Goal: Task Accomplishment & Management: Manage account settings

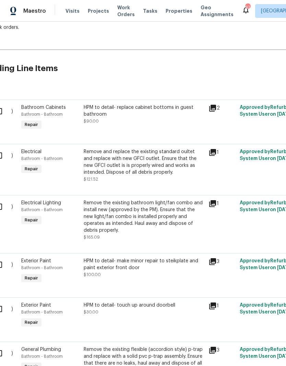
scroll to position [130, 19]
click at [216, 106] on icon at bounding box center [213, 108] width 8 height 8
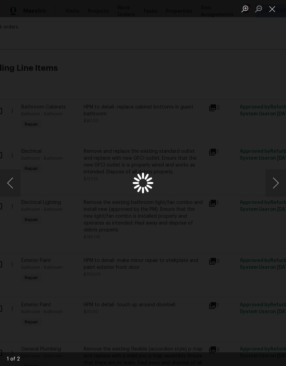
click at [270, 183] on button "Next image" at bounding box center [276, 182] width 21 height 27
click at [274, 184] on button "Next image" at bounding box center [276, 182] width 21 height 27
click at [21, 180] on div "Lightbox" at bounding box center [143, 183] width 286 height 366
click at [238, 235] on div "Lightbox" at bounding box center [143, 183] width 286 height 366
click at [270, 7] on button "Close lightbox" at bounding box center [273, 9] width 14 height 12
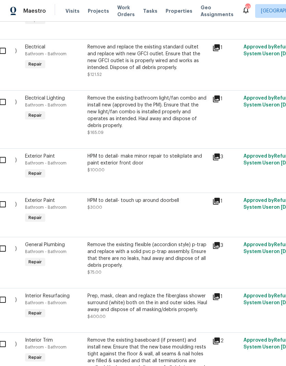
scroll to position [234, 15]
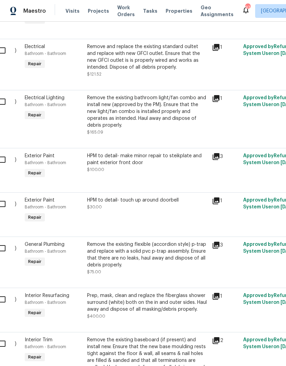
click at [178, 152] on div "HPM to detail- make minor repair to steikplate and paint exterior front door" at bounding box center [147, 159] width 121 height 14
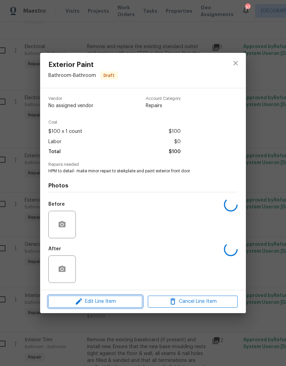
click at [121, 303] on span "Edit Line Item" at bounding box center [95, 301] width 90 height 9
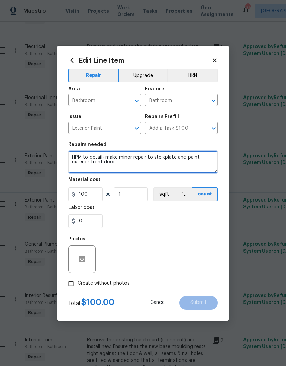
click at [163, 157] on textarea "HPM to detail- make minor repair to steikplate and paint exterior front door" at bounding box center [143, 162] width 150 height 22
click at [125, 159] on textarea "HPM to detail- make minor repair to strikeplate and paint exterior front door" at bounding box center [143, 162] width 150 height 22
click at [122, 159] on textarea "HPM to detail- make minor repair to strikeplate and paint exterior front door" at bounding box center [143, 162] width 150 height 22
click at [168, 156] on textarea "HPM to detail- make minor repair to strikeplate and paint exterior front door" at bounding box center [143, 162] width 150 height 22
click at [210, 171] on textarea "HPM to detail- make minor repair to strike plate and paint exterior front door" at bounding box center [143, 162] width 150 height 22
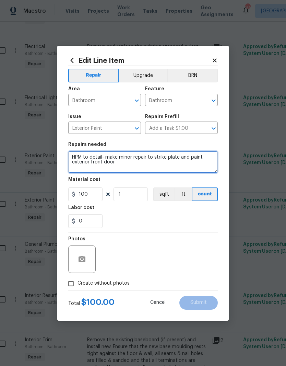
type textarea "HPM to detail- make minor repair to strike plate and paint exterior front door"
click at [200, 222] on div "0" at bounding box center [143, 221] width 150 height 14
click at [216, 57] on icon at bounding box center [215, 60] width 6 height 6
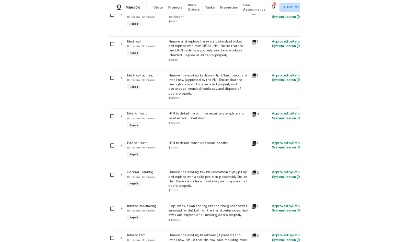
scroll to position [218, 14]
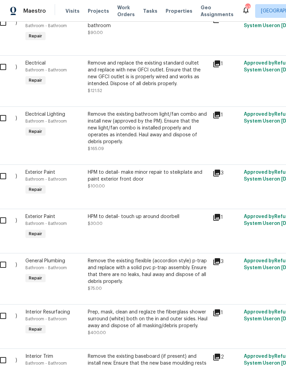
click at [192, 169] on div "HPM to detail- make minor repair to steikplate and paint exterior front door" at bounding box center [148, 176] width 121 height 14
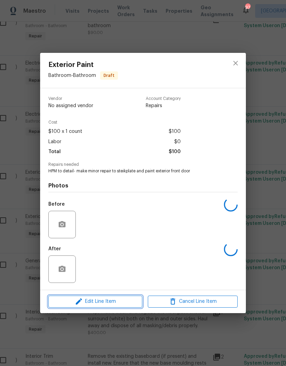
click at [125, 304] on span "Edit Line Item" at bounding box center [95, 301] width 90 height 9
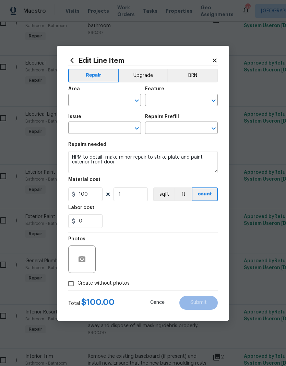
type input "Bathroom"
type input "Exterior Paint"
type input "Add a Task $1.00"
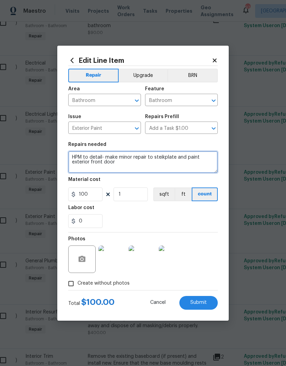
click at [169, 155] on textarea "HPM to detail- make minor repair to steikplate and paint exterior front door" at bounding box center [143, 162] width 150 height 22
click at [167, 156] on textarea "HPM to detail- make minor repair to steikplate and paint exterior front door" at bounding box center [143, 162] width 150 height 22
type textarea "HPM to detail- make minor repair to strike plate and paint exterior front door"
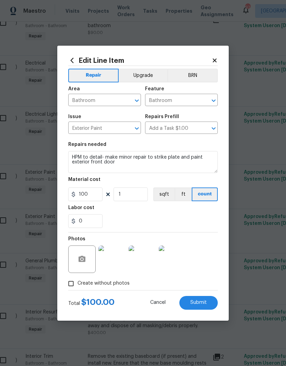
click at [178, 215] on div "0" at bounding box center [143, 221] width 150 height 14
click at [203, 306] on button "Submit" at bounding box center [198, 303] width 38 height 14
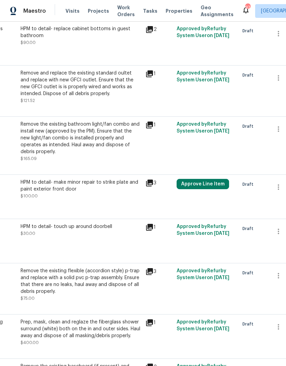
scroll to position [209, 82]
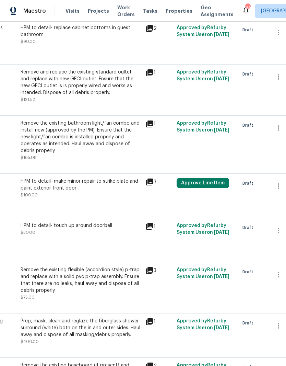
click at [220, 178] on button "Approve Line Item" at bounding box center [203, 183] width 52 height 10
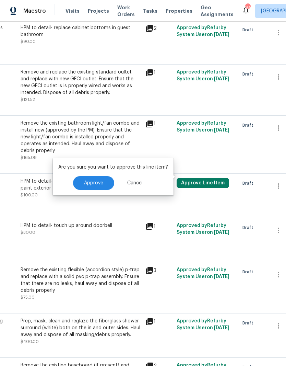
click at [98, 183] on span "Approve" at bounding box center [93, 182] width 19 height 5
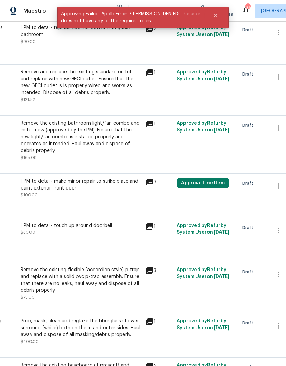
click at [219, 225] on div "Approved by Refurby System User on [DATE]" at bounding box center [206, 236] width 62 height 32
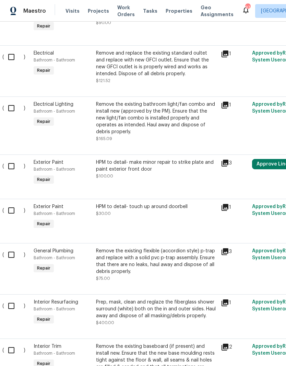
scroll to position [228, 7]
click at [176, 159] on div "HPM to detail- make minor repair to strike plate and paint exterior front door" at bounding box center [156, 166] width 121 height 14
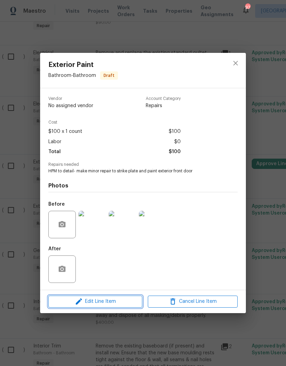
click at [121, 302] on span "Edit Line Item" at bounding box center [95, 301] width 90 height 9
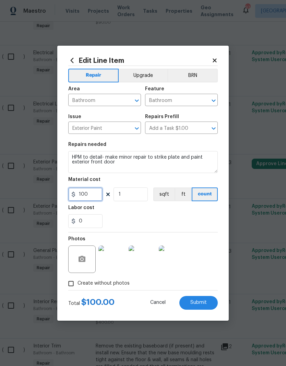
click at [93, 192] on input "100" at bounding box center [85, 194] width 34 height 14
type input "75"
click at [187, 220] on div "0" at bounding box center [143, 221] width 150 height 14
click at [203, 304] on span "Submit" at bounding box center [198, 302] width 16 height 5
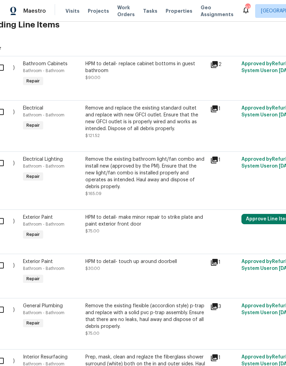
scroll to position [172, 17]
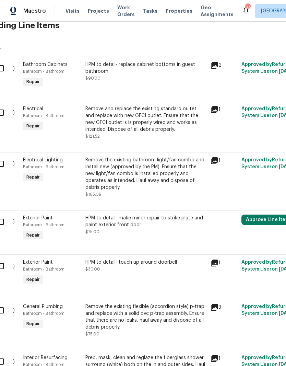
click at [136, 105] on div "Remove and replace the existing standard oultet and replace with new GFCI outle…" at bounding box center [145, 118] width 121 height 27
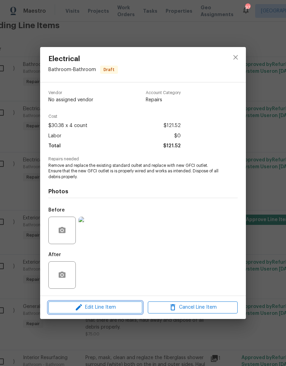
click at [119, 307] on span "Edit Line Item" at bounding box center [95, 307] width 90 height 9
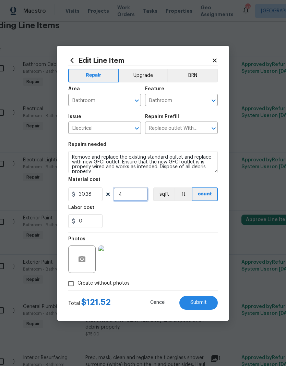
click at [143, 194] on input "4" at bounding box center [131, 194] width 34 height 14
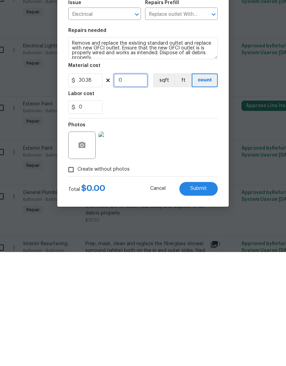
type input "4"
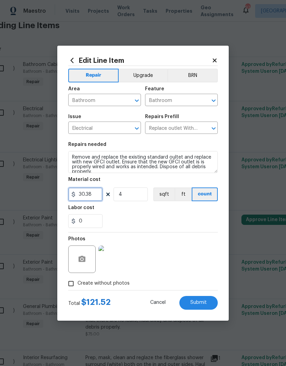
click at [90, 192] on input "30.38" at bounding box center [85, 194] width 34 height 14
click at [97, 193] on input "30.38" at bounding box center [85, 194] width 34 height 14
click at [199, 220] on div "0" at bounding box center [143, 221] width 150 height 14
type input "28"
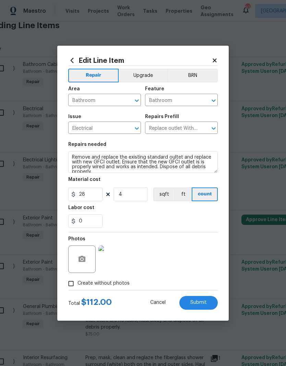
click at [203, 300] on button "Submit" at bounding box center [198, 303] width 38 height 14
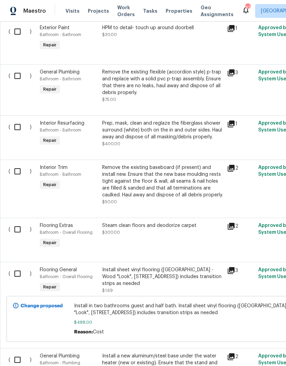
scroll to position [407, 0]
click at [234, 120] on icon at bounding box center [231, 123] width 7 height 7
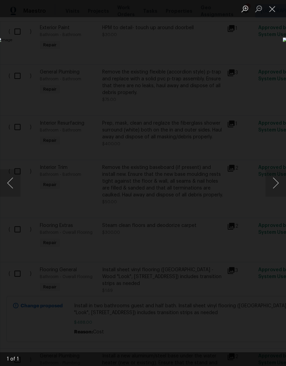
click at [265, 63] on div "Lightbox" at bounding box center [143, 183] width 286 height 366
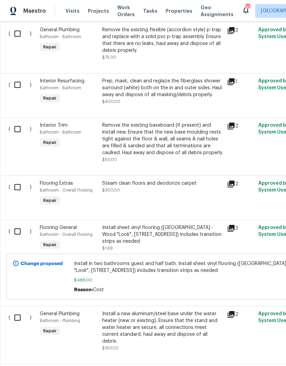
scroll to position [449, 0]
click at [231, 120] on div "2" at bounding box center [240, 142] width 31 height 45
click at [232, 122] on icon at bounding box center [231, 126] width 8 height 8
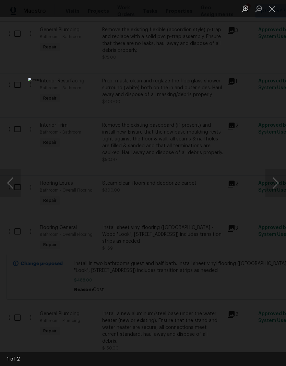
click at [270, 37] on div "Lightbox" at bounding box center [143, 183] width 286 height 366
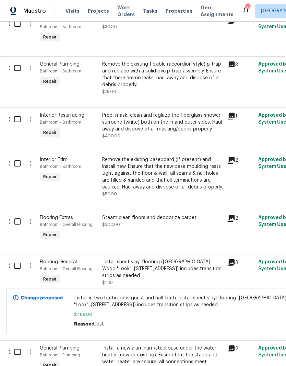
scroll to position [414, 0]
click at [234, 157] on icon at bounding box center [231, 160] width 7 height 7
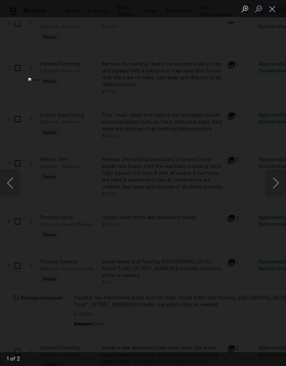
click at [270, 182] on button "Next image" at bounding box center [276, 182] width 21 height 27
click at [270, 13] on button "Close lightbox" at bounding box center [273, 9] width 14 height 12
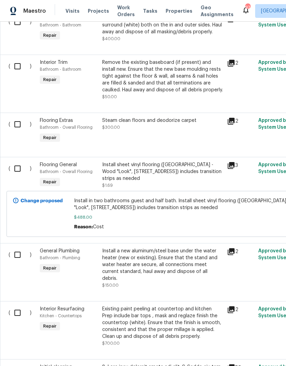
scroll to position [512, 0]
click at [190, 115] on div "Steam clean floors and deodorize carpet $300.00" at bounding box center [162, 131] width 125 height 32
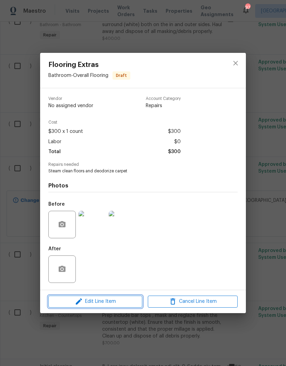
click at [122, 302] on span "Edit Line Item" at bounding box center [95, 301] width 90 height 9
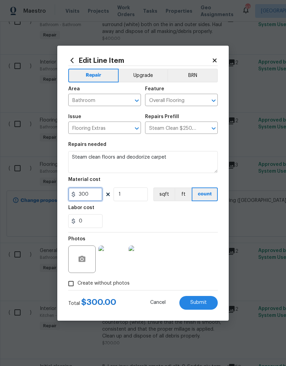
click at [97, 189] on input "300" at bounding box center [85, 194] width 34 height 14
click at [93, 192] on input "300" at bounding box center [85, 194] width 34 height 14
click at [94, 197] on input "300" at bounding box center [85, 194] width 34 height 14
type input "250"
click at [203, 299] on button "Submit" at bounding box center [198, 303] width 38 height 14
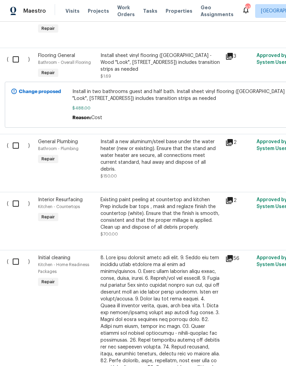
scroll to position [621, 2]
click at [232, 138] on icon at bounding box center [229, 142] width 8 height 8
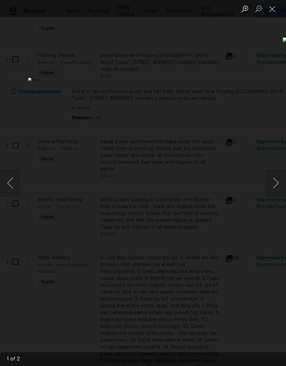
click at [278, 91] on div "Lightbox" at bounding box center [143, 183] width 286 height 366
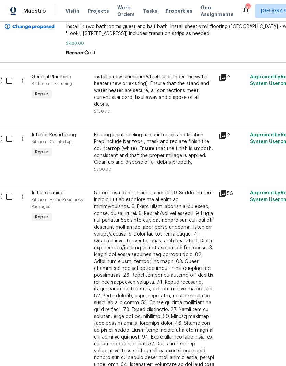
scroll to position [686, 9]
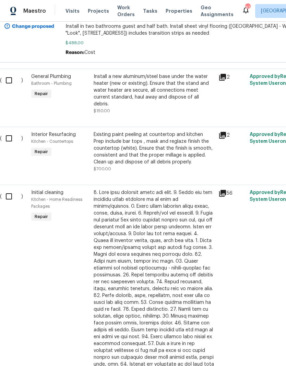
click at [179, 131] on div "Existing paint peeling at countertop and kitchen Prep include bar tops , mask a…" at bounding box center [154, 148] width 121 height 34
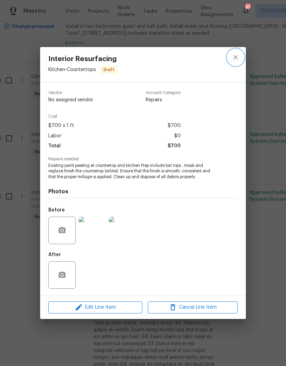
click at [238, 58] on icon "close" at bounding box center [236, 57] width 8 height 8
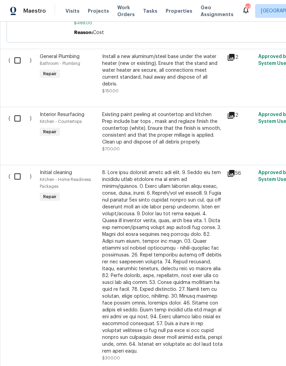
scroll to position [706, 0]
click at [151, 111] on div "Existing paint peeling at countertop and kitchen Prep include bar tops , mask a…" at bounding box center [162, 128] width 121 height 34
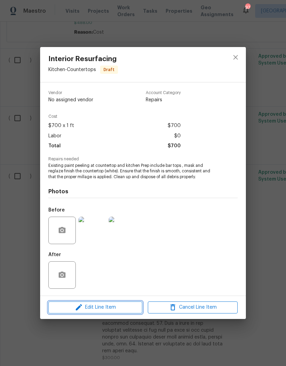
click at [122, 312] on button "Edit Line Item" at bounding box center [95, 307] width 94 height 12
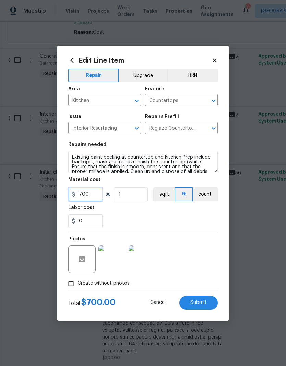
click at [95, 197] on input "700" at bounding box center [85, 194] width 34 height 14
click at [98, 193] on input "700" at bounding box center [85, 194] width 34 height 14
type input "400"
click at [209, 303] on button "Submit" at bounding box center [198, 303] width 38 height 14
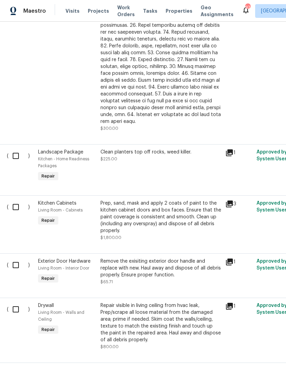
scroll to position [936, 2]
click at [185, 199] on div "Prep, sand, mask and apply 2 coats of paint to the kitchen cabinet doors and bo…" at bounding box center [161, 216] width 121 height 34
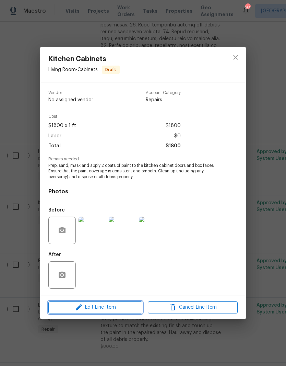
click at [127, 309] on span "Edit Line Item" at bounding box center [95, 307] width 90 height 9
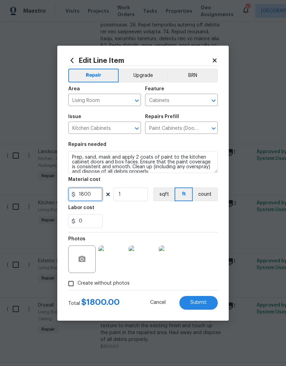
click at [98, 191] on input "1800" at bounding box center [85, 194] width 34 height 14
click at [97, 192] on input "1800" at bounding box center [85, 194] width 34 height 14
type input "1600"
click at [205, 301] on span "Submit" at bounding box center [198, 302] width 16 height 5
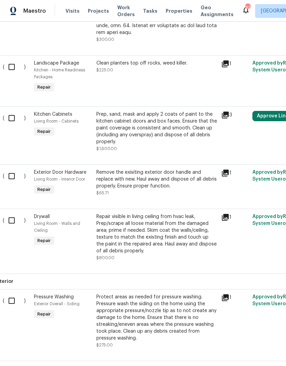
scroll to position [1024, 6]
click at [227, 214] on icon at bounding box center [225, 217] width 7 height 7
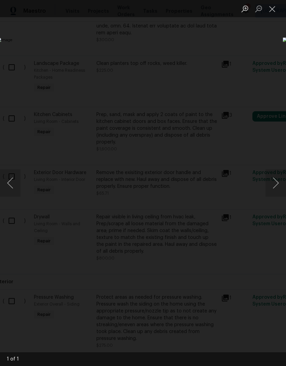
click at [264, 58] on div "Lightbox" at bounding box center [143, 183] width 286 height 366
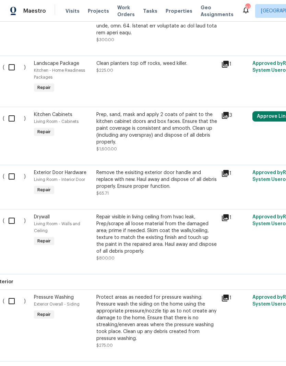
click at [193, 294] on div "Protect areas as needed for pressure washing. Pressure wash the siding on the h…" at bounding box center [156, 318] width 121 height 48
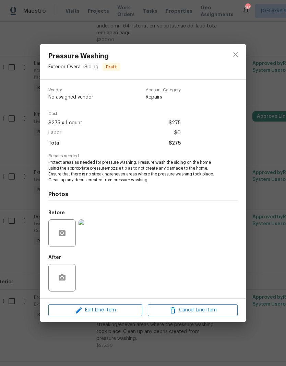
click at [269, 180] on div "Pressure Washing Exterior Overall - Siding Draft Vendor No assigned vendor Acco…" at bounding box center [143, 183] width 286 height 366
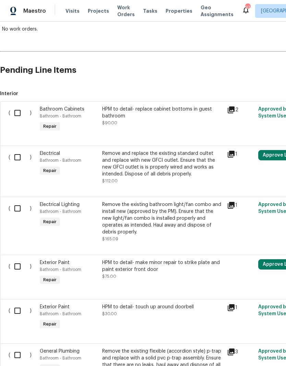
scroll to position [128, 0]
click at [20, 105] on input "checkbox" at bounding box center [20, 112] width 20 height 14
checkbox input "true"
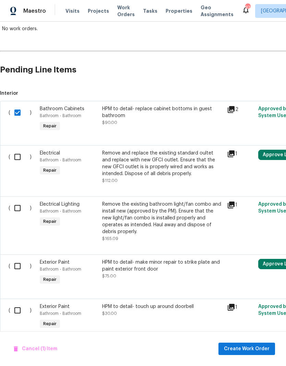
click at [19, 150] on input "checkbox" at bounding box center [20, 157] width 20 height 14
checkbox input "true"
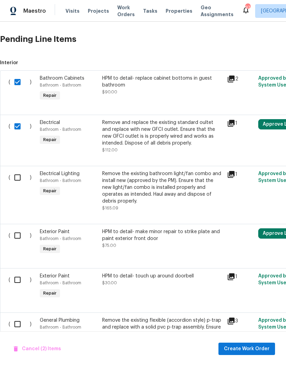
scroll to position [159, 0]
click at [18, 170] on input "checkbox" at bounding box center [20, 177] width 20 height 14
checkbox input "true"
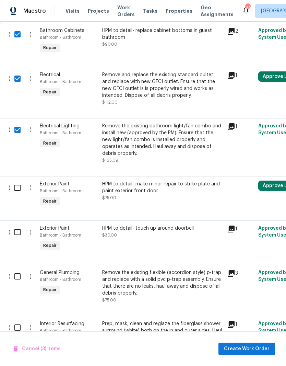
scroll to position [207, 0]
click at [19, 180] on input "checkbox" at bounding box center [20, 187] width 20 height 14
checkbox input "true"
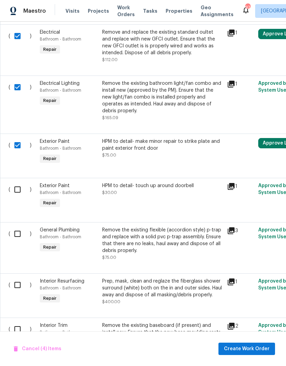
scroll to position [249, 0]
click at [22, 182] on input "checkbox" at bounding box center [20, 189] width 20 height 14
checkbox input "true"
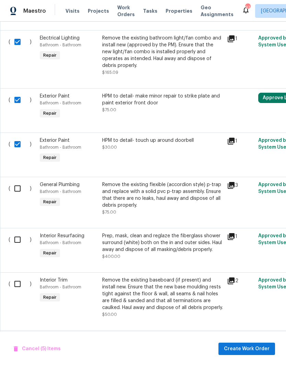
scroll to position [294, 0]
click at [18, 181] on input "checkbox" at bounding box center [20, 188] width 20 height 14
checkbox input "true"
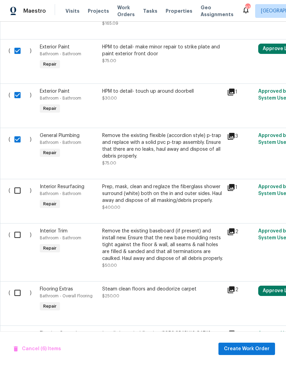
scroll to position [343, 0]
click at [185, 183] on div "Prep, mask, clean and reglaze the fiberglass shower surround (white) both on th…" at bounding box center [162, 193] width 121 height 21
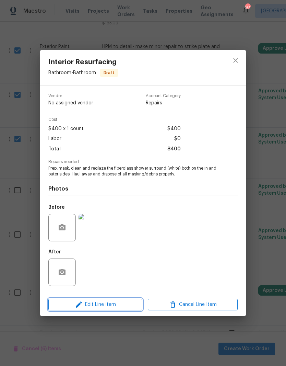
click at [118, 306] on span "Edit Line Item" at bounding box center [95, 304] width 90 height 9
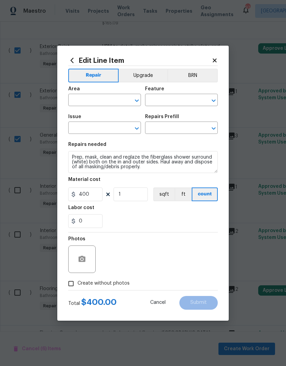
type input "Bathroom"
type input "Interior Resurfacing"
type input "Reglaze Shower Surround $400.00"
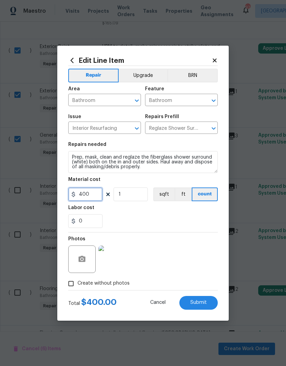
click at [100, 197] on input "400" at bounding box center [85, 194] width 34 height 14
type input "500"
click at [206, 301] on span "Submit" at bounding box center [198, 302] width 16 height 5
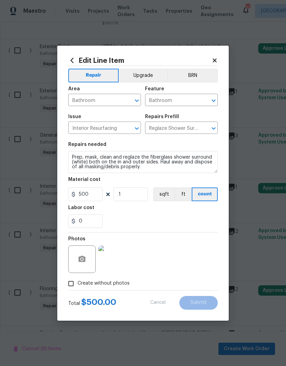
checkbox input "false"
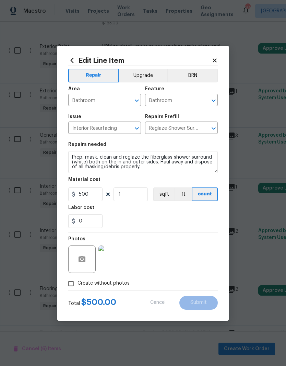
checkbox input "false"
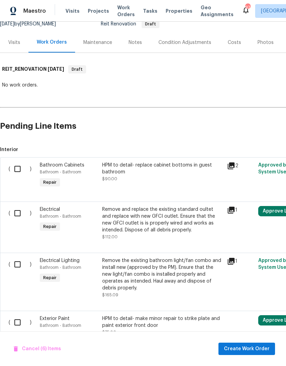
scroll to position [72, 0]
click at [22, 162] on input "checkbox" at bounding box center [20, 169] width 20 height 14
checkbox input "true"
click at [16, 206] on input "checkbox" at bounding box center [20, 213] width 20 height 14
checkbox input "true"
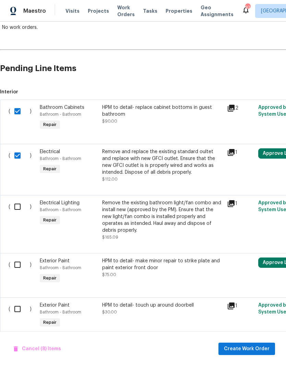
scroll to position [129, 0]
click at [19, 199] on input "checkbox" at bounding box center [20, 206] width 20 height 14
checkbox input "true"
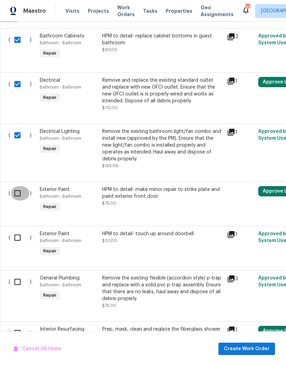
scroll to position [201, 0]
click at [17, 186] on input "checkbox" at bounding box center [20, 193] width 20 height 14
checkbox input "true"
click at [19, 230] on input "checkbox" at bounding box center [20, 237] width 20 height 14
checkbox input "true"
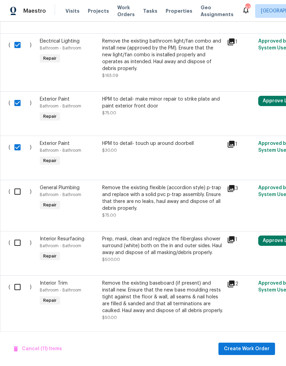
scroll to position [292, 0]
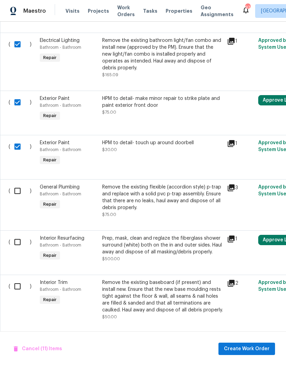
click at [18, 184] on input "checkbox" at bounding box center [20, 191] width 20 height 14
checkbox input "true"
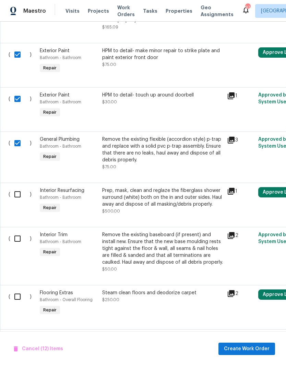
scroll to position [339, 0]
click at [20, 187] on input "checkbox" at bounding box center [20, 194] width 20 height 14
checkbox input "true"
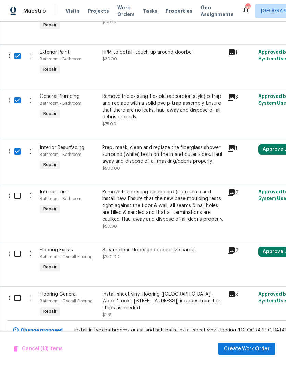
scroll to position [383, 0]
click at [21, 188] on input "checkbox" at bounding box center [20, 195] width 20 height 14
checkbox input "true"
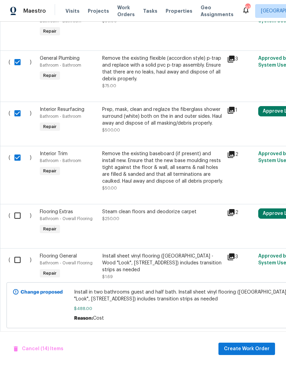
scroll to position [421, 0]
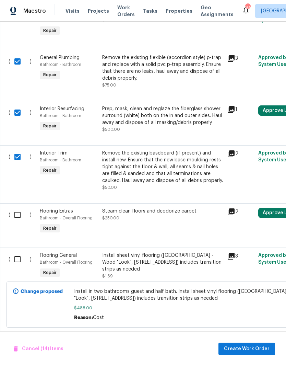
click at [19, 208] on input "checkbox" at bounding box center [20, 215] width 20 height 14
checkbox input "true"
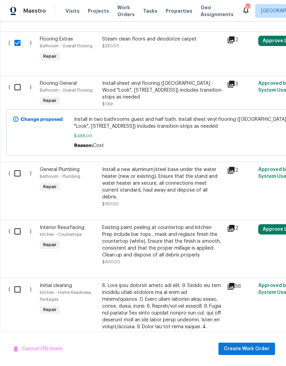
scroll to position [593, 0]
click at [16, 166] on input "checkbox" at bounding box center [20, 173] width 20 height 14
checkbox input "true"
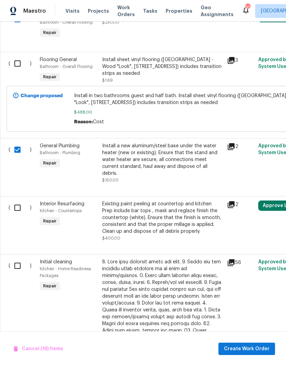
scroll to position [617, 0]
click at [21, 200] on input "checkbox" at bounding box center [20, 207] width 20 height 14
checkbox input "true"
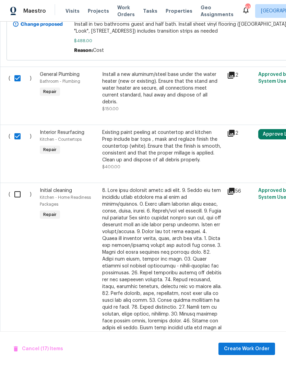
scroll to position [688, 0]
click at [22, 187] on input "checkbox" at bounding box center [20, 194] width 20 height 14
checkbox input "true"
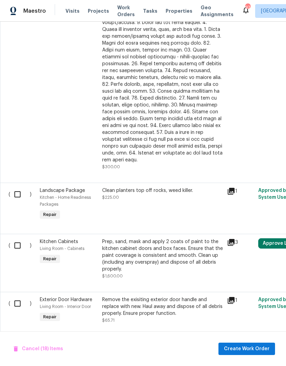
scroll to position [897, 0]
click at [20, 187] on input "checkbox" at bounding box center [20, 194] width 20 height 14
checkbox input "true"
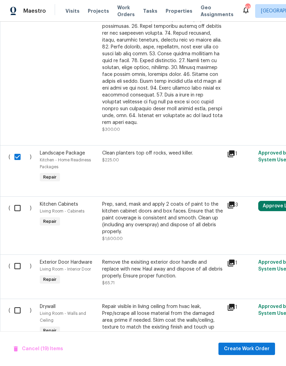
scroll to position [934, 0]
click at [15, 201] on input "checkbox" at bounding box center [20, 208] width 20 height 14
checkbox input "true"
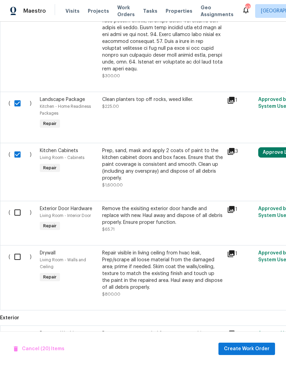
scroll to position [988, 0]
click at [23, 205] on input "checkbox" at bounding box center [20, 212] width 20 height 14
checkbox input "true"
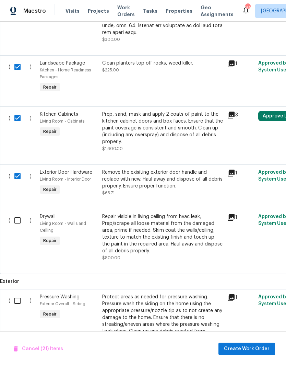
scroll to position [1024, 0]
click at [154, 213] on div "Repair visible in living ceiling from hvac leak, Prep/scrape all loose material…" at bounding box center [162, 233] width 121 height 41
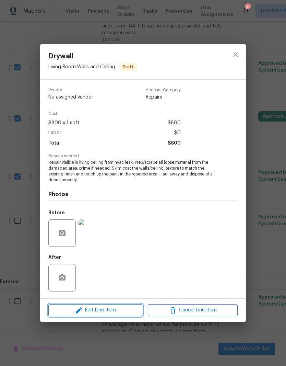
click at [117, 311] on span "Edit Line Item" at bounding box center [95, 310] width 90 height 9
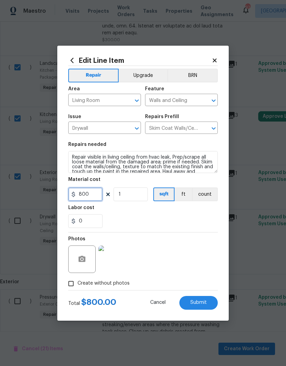
click at [90, 191] on input "800" at bounding box center [85, 194] width 34 height 14
click at [95, 198] on input "800" at bounding box center [85, 194] width 34 height 14
type input "650"
click at [199, 303] on span "Submit" at bounding box center [198, 302] width 16 height 5
checkbox input "false"
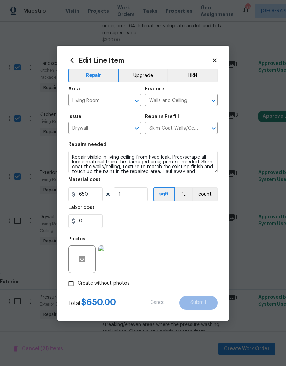
checkbox input "false"
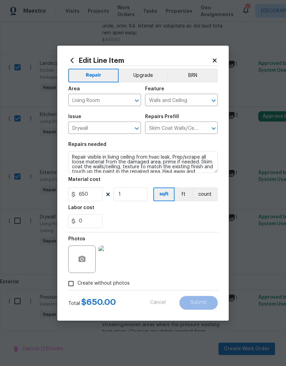
checkbox input "false"
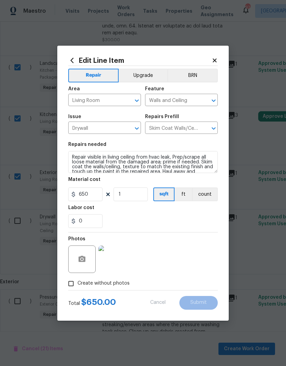
checkbox input "false"
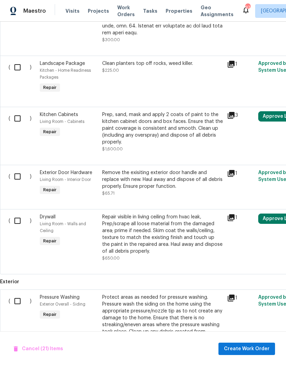
click at [16, 213] on input "checkbox" at bounding box center [20, 220] width 20 height 14
checkbox input "true"
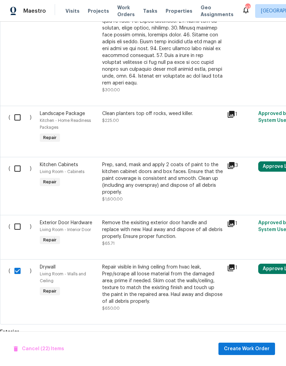
scroll to position [973, 0]
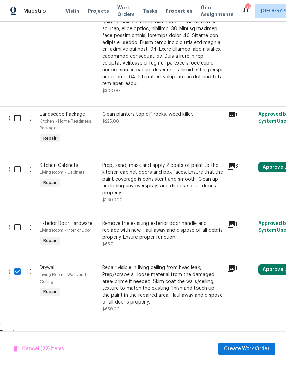
click at [15, 162] on input "checkbox" at bounding box center [20, 169] width 20 height 14
checkbox input "true"
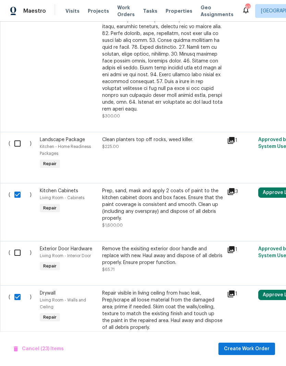
scroll to position [948, 0]
click at [14, 245] on input "checkbox" at bounding box center [20, 252] width 20 height 14
checkbox input "true"
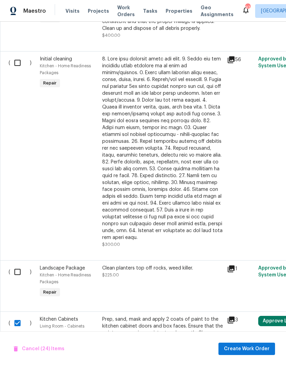
scroll to position [819, 0]
click at [20, 265] on input "checkbox" at bounding box center [20, 272] width 20 height 14
checkbox input "true"
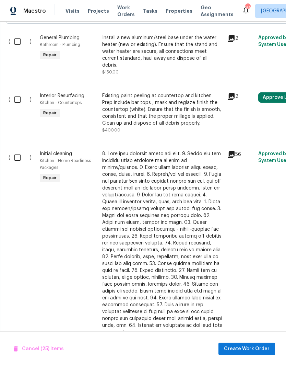
scroll to position [724, 0]
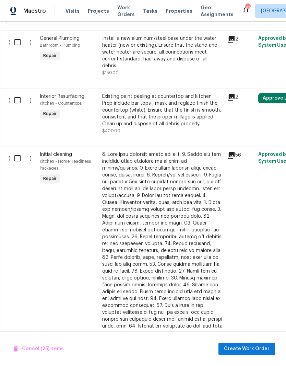
click at [15, 151] on input "checkbox" at bounding box center [20, 158] width 20 height 14
checkbox input "true"
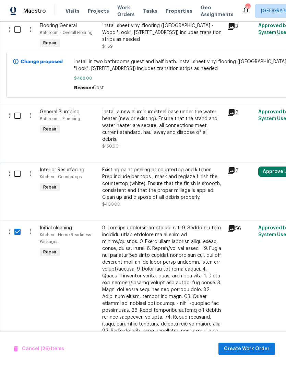
scroll to position [651, 0]
click at [16, 166] on input "checkbox" at bounding box center [20, 173] width 20 height 14
checkbox input "true"
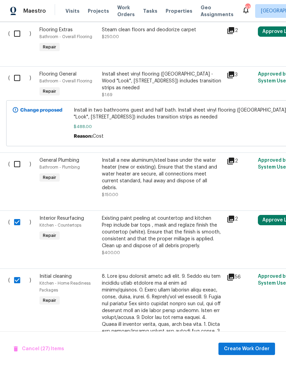
scroll to position [602, 0]
click at [19, 157] on input "checkbox" at bounding box center [20, 164] width 20 height 14
checkbox input "true"
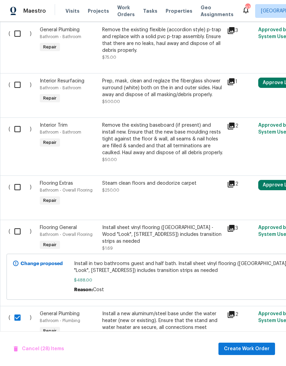
scroll to position [449, 0]
click at [17, 180] on input "checkbox" at bounding box center [20, 187] width 20 height 14
checkbox input "true"
click at [24, 122] on input "checkbox" at bounding box center [20, 129] width 20 height 14
checkbox input "true"
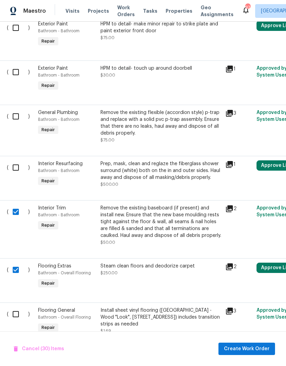
scroll to position [366, 2]
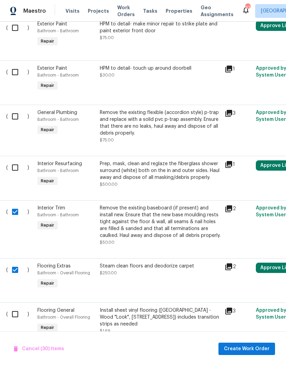
click at [14, 160] on input "checkbox" at bounding box center [18, 167] width 20 height 14
checkbox input "true"
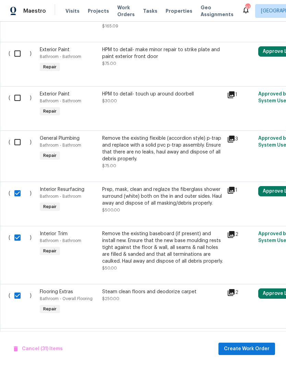
scroll to position [340, 0]
click at [20, 135] on input "checkbox" at bounding box center [20, 142] width 20 height 14
checkbox input "true"
click at [15, 91] on input "checkbox" at bounding box center [20, 98] width 20 height 14
checkbox input "true"
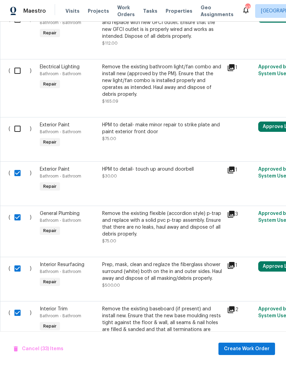
scroll to position [265, 0]
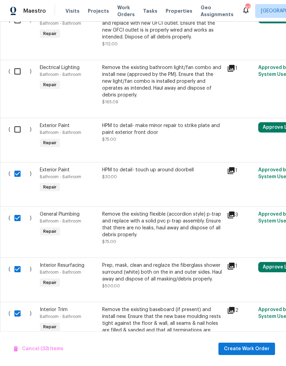
click at [19, 122] on input "checkbox" at bounding box center [20, 129] width 20 height 14
checkbox input "true"
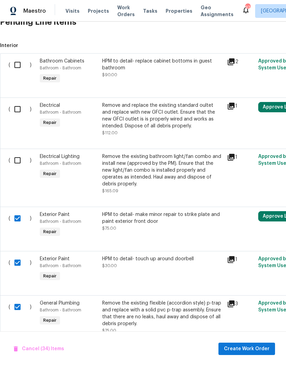
scroll to position [175, 0]
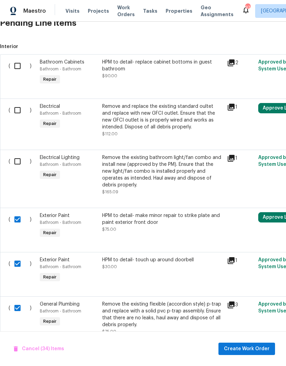
click at [19, 154] on input "checkbox" at bounding box center [20, 161] width 20 height 14
checkbox input "true"
click at [18, 103] on input "checkbox" at bounding box center [20, 110] width 20 height 14
checkbox input "true"
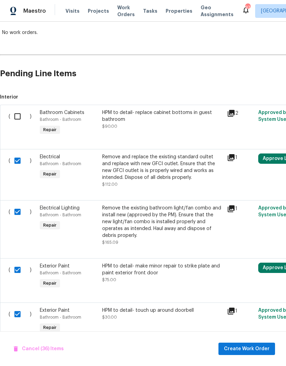
scroll to position [124, 0]
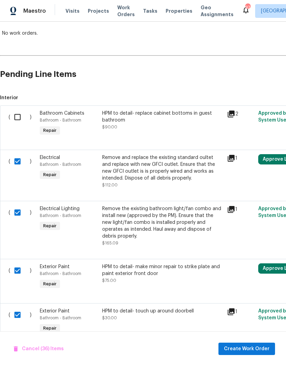
click at [18, 110] on input "checkbox" at bounding box center [20, 117] width 20 height 14
checkbox input "true"
click at [256, 350] on span "Create Work Order" at bounding box center [247, 348] width 46 height 9
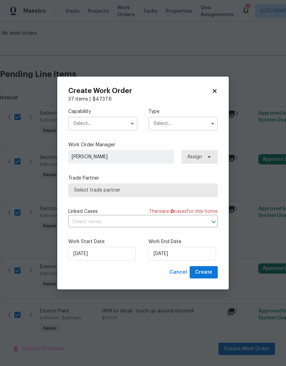
click at [136, 124] on button "button" at bounding box center [132, 123] width 8 height 8
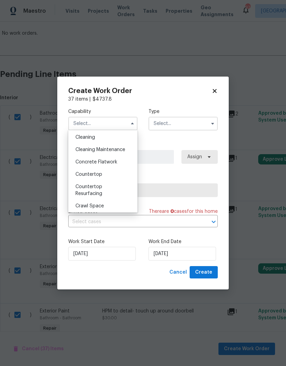
scroll to position [100, 0]
click at [115, 149] on span "Cleaning Maintenance" at bounding box center [100, 149] width 50 height 5
type input "Cleaning Maintenance"
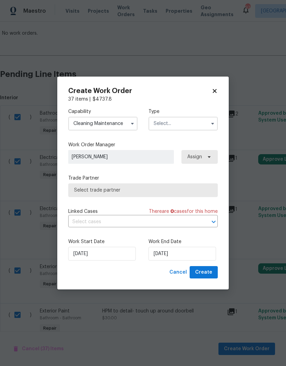
click at [178, 124] on input "text" at bounding box center [183, 124] width 69 height 14
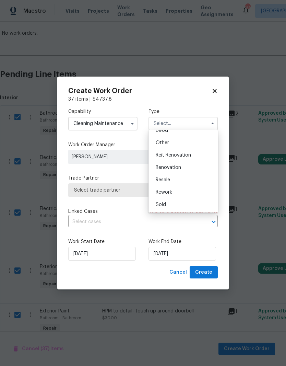
scroll to position [82, 0]
click at [174, 154] on span "Reit Renovation" at bounding box center [173, 155] width 35 height 5
type input "Reit Renovation"
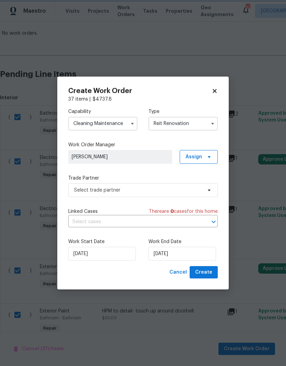
scroll to position [0, 0]
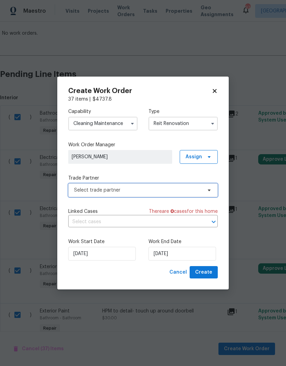
click at [165, 189] on span "Select trade partner" at bounding box center [138, 190] width 128 height 7
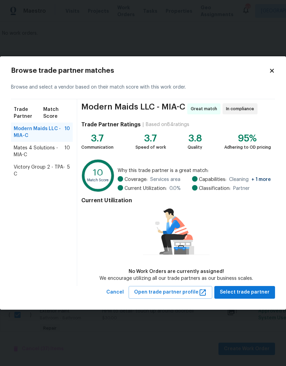
click at [274, 69] on icon at bounding box center [272, 71] width 6 height 6
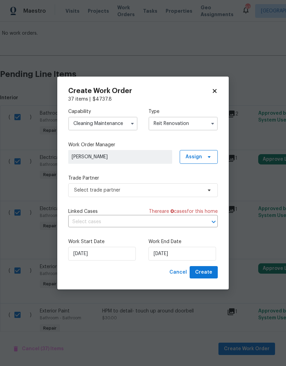
click at [132, 121] on icon "button" at bounding box center [132, 123] width 5 height 5
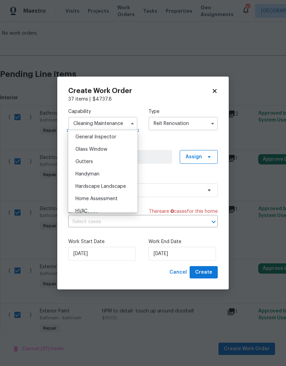
scroll to position [342, 0]
click at [88, 171] on span "Handyman" at bounding box center [87, 173] width 24 height 5
type input "Handyman"
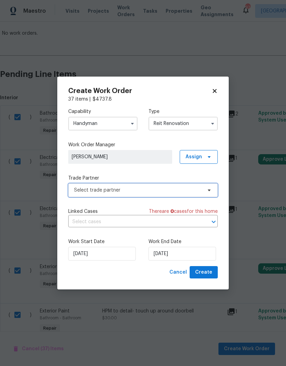
click at [206, 191] on span at bounding box center [208, 189] width 8 height 5
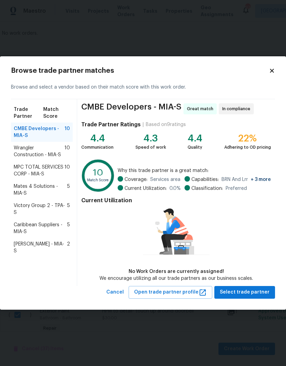
click at [33, 163] on div "MPC TOTAL SERVICES CORP - MIA-S 10" at bounding box center [42, 170] width 62 height 19
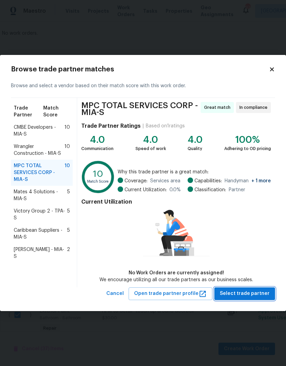
click at [256, 295] on span "Select trade partner" at bounding box center [245, 293] width 50 height 9
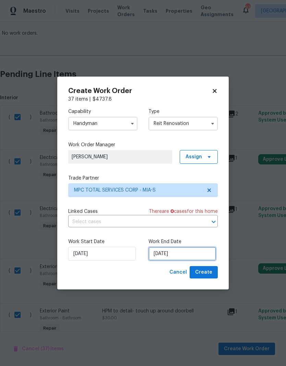
click at [174, 253] on input "[DATE]" at bounding box center [183, 254] width 68 height 14
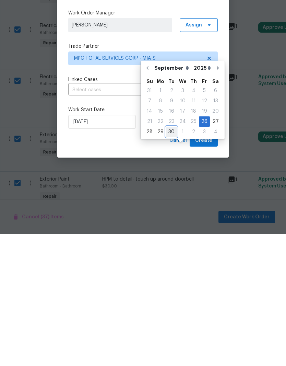
click at [167, 259] on div "30" at bounding box center [171, 264] width 11 height 10
type input "[DATE]"
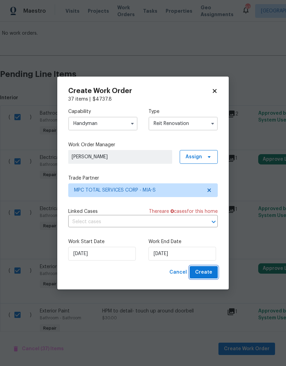
click at [206, 273] on span "Create" at bounding box center [203, 272] width 17 height 9
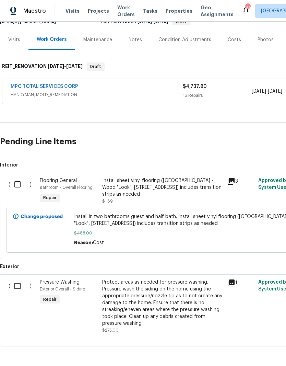
scroll to position [74, 0]
click at [19, 279] on input "checkbox" at bounding box center [20, 286] width 20 height 14
checkbox input "true"
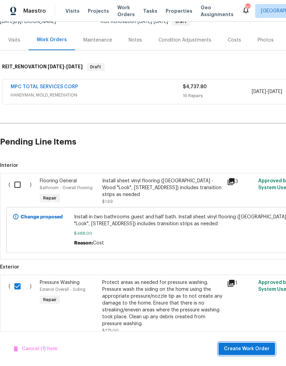
click at [250, 349] on span "Create Work Order" at bounding box center [247, 348] width 46 height 9
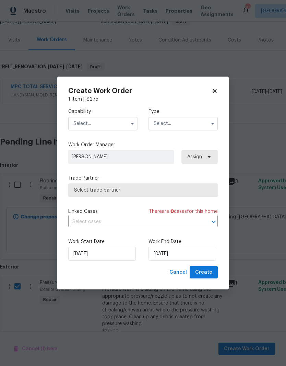
click at [129, 125] on button "button" at bounding box center [132, 123] width 8 height 8
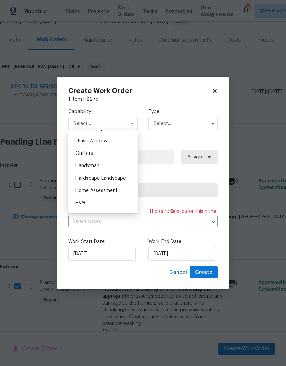
scroll to position [352, 0]
click at [95, 166] on div "Handyman" at bounding box center [103, 163] width 66 height 12
type input "Handyman"
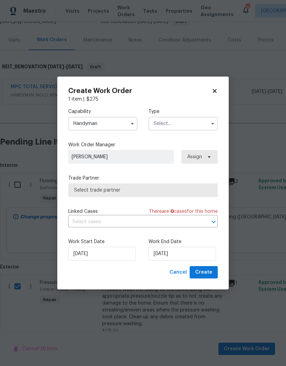
click at [191, 120] on input "text" at bounding box center [183, 124] width 69 height 14
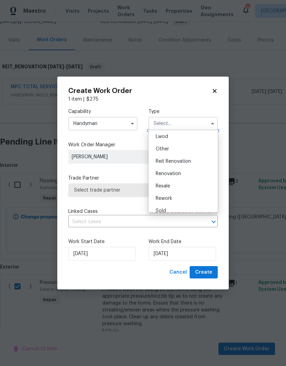
scroll to position [76, 0]
click at [186, 161] on span "Reit Renovation" at bounding box center [173, 161] width 35 height 5
type input "Reit Renovation"
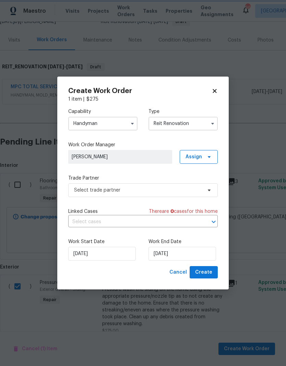
scroll to position [0, 0]
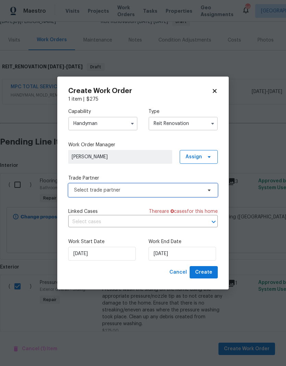
click at [172, 190] on span "Select trade partner" at bounding box center [138, 190] width 128 height 7
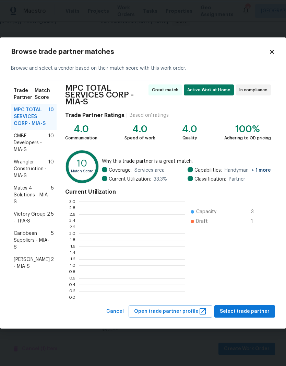
scroll to position [1, 1]
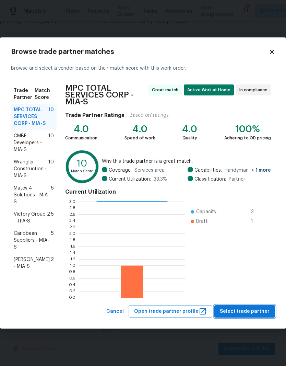
click at [255, 307] on button "Select trade partner" at bounding box center [244, 311] width 61 height 13
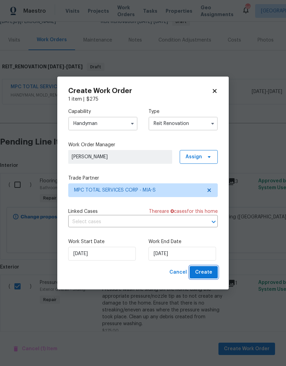
click at [207, 272] on span "Create" at bounding box center [203, 272] width 17 height 9
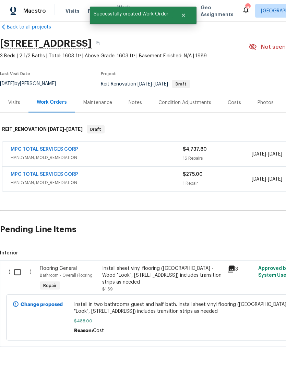
scroll to position [28, 0]
click at [19, 265] on input "checkbox" at bounding box center [20, 272] width 20 height 14
checkbox input "true"
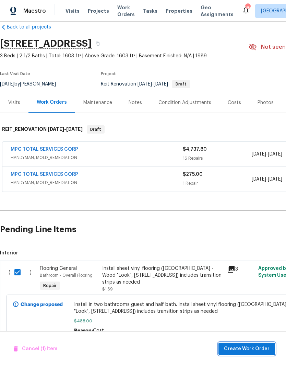
click at [257, 349] on span "Create Work Order" at bounding box center [247, 348] width 46 height 9
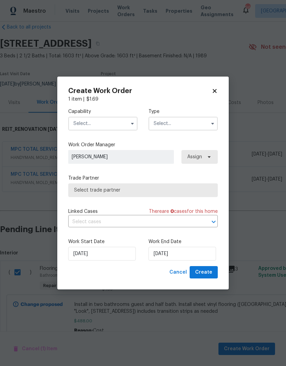
click at [129, 121] on button "button" at bounding box center [132, 123] width 8 height 8
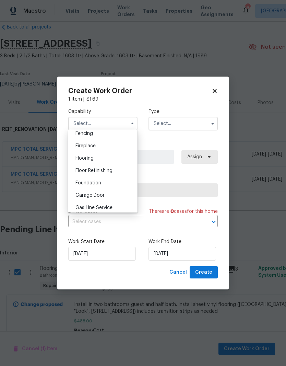
scroll to position [245, 0]
click at [85, 157] on span "Flooring" at bounding box center [84, 159] width 18 height 5
type input "Flooring"
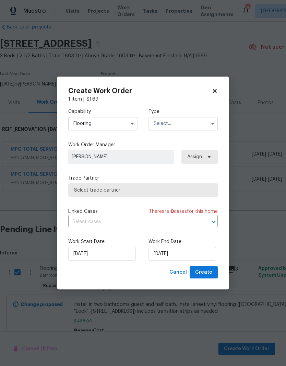
click at [179, 125] on input "text" at bounding box center [183, 124] width 69 height 14
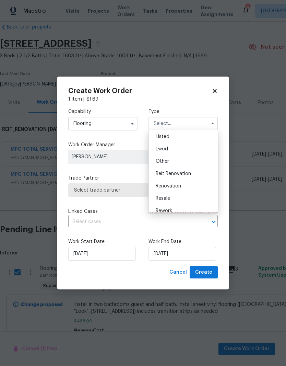
scroll to position [66, 0]
click at [181, 173] on span "Reit Renovation" at bounding box center [173, 171] width 35 height 5
type input "Reit Renovation"
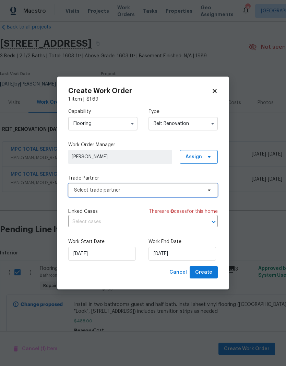
click at [127, 190] on span "Select trade partner" at bounding box center [138, 190] width 128 height 7
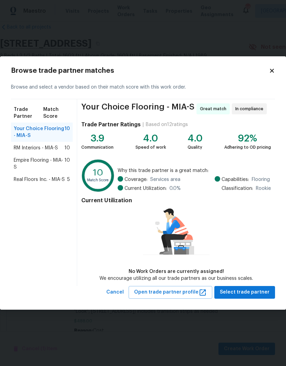
click at [43, 182] on span "Real Floors Inc. - MIA-S" at bounding box center [39, 179] width 51 height 7
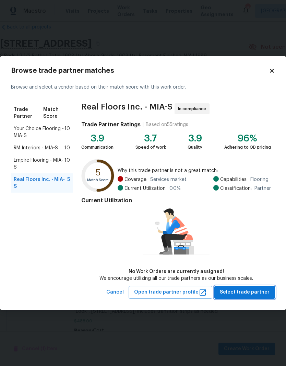
click at [252, 291] on span "Select trade partner" at bounding box center [245, 292] width 50 height 9
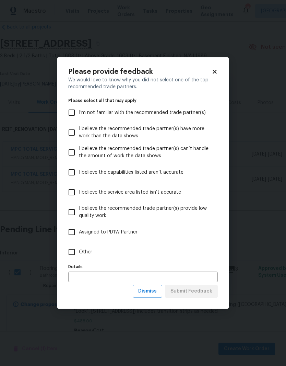
click at [78, 245] on input "Other" at bounding box center [72, 252] width 14 height 14
checkbox input "true"
click at [204, 292] on span "Submit Feedback" at bounding box center [192, 291] width 42 height 9
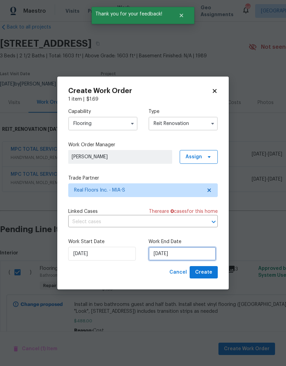
click at [181, 254] on input "[DATE]" at bounding box center [183, 254] width 68 height 14
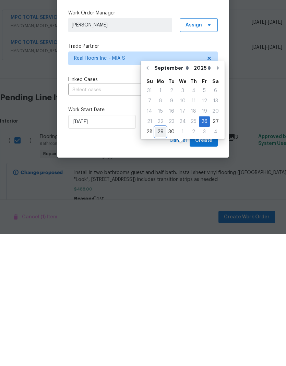
click at [159, 259] on div "29" at bounding box center [160, 264] width 11 height 10
type input "[DATE]"
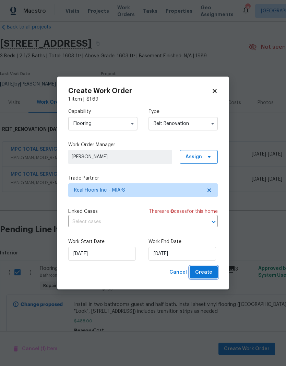
click at [211, 271] on span "Create" at bounding box center [203, 272] width 17 height 9
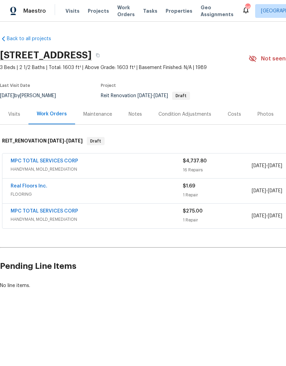
click at [37, 184] on link "Real Floors Inc." at bounding box center [29, 186] width 37 height 5
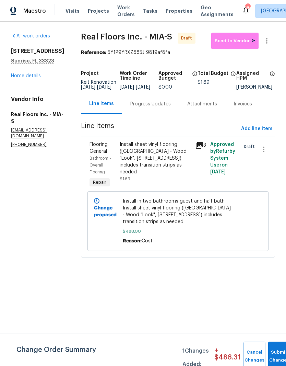
click at [152, 107] on div "Progress Updates" at bounding box center [150, 104] width 40 height 7
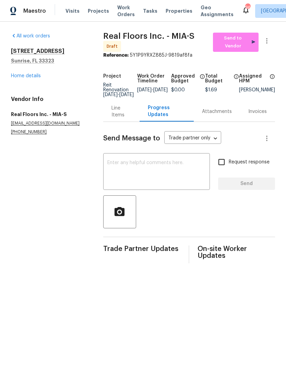
click at [190, 165] on textarea at bounding box center [156, 172] width 98 height 24
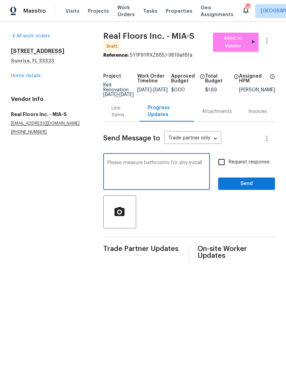
click at [183, 165] on textarea "Please measure bathrooms for viny install" at bounding box center [156, 172] width 98 height 24
type textarea "Please measure bathrooms for viny plank glue down install"
click at [223, 162] on input "Request response" at bounding box center [221, 162] width 14 height 14
checkbox input "true"
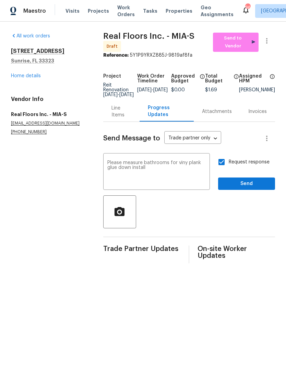
click at [179, 165] on textarea "Please measure bathrooms for viny plank glue down install" at bounding box center [156, 172] width 98 height 24
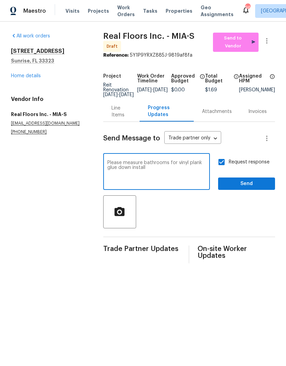
type textarea "Please measure bathrooms for vinyl plank glue down install"
click at [252, 187] on span "Send" at bounding box center [247, 183] width 46 height 9
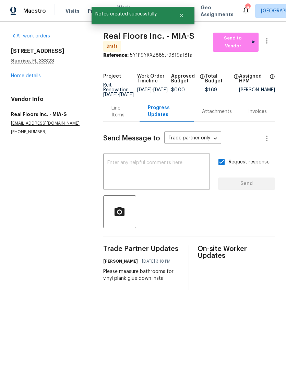
click at [22, 78] on link "Home details" at bounding box center [26, 75] width 30 height 5
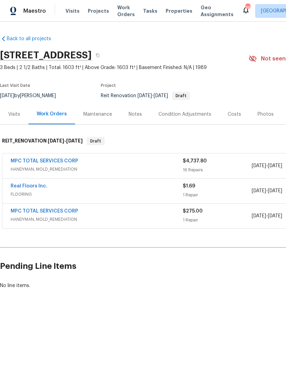
click at [33, 162] on link "MPC TOTAL SERVICES CORP" at bounding box center [45, 161] width 68 height 5
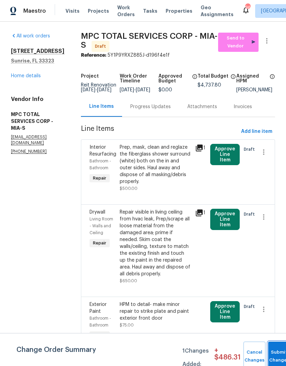
click at [278, 355] on span "Submit Changes" at bounding box center [279, 356] width 15 height 16
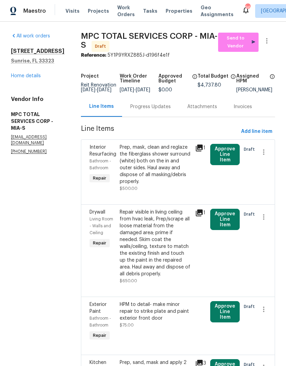
click at [233, 158] on button "Approve Line Item" at bounding box center [225, 154] width 30 height 21
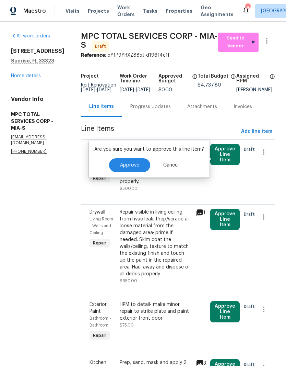
click at [132, 165] on span "Approve" at bounding box center [129, 165] width 19 height 5
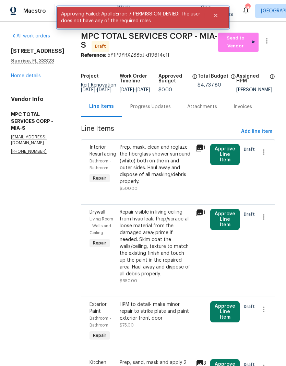
click at [218, 10] on button "Close" at bounding box center [215, 16] width 23 height 14
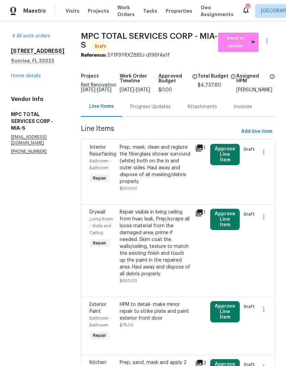
click at [19, 78] on link "Home details" at bounding box center [26, 75] width 30 height 5
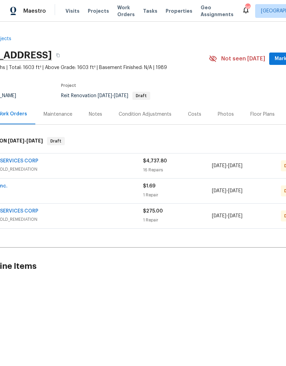
scroll to position [0, 36]
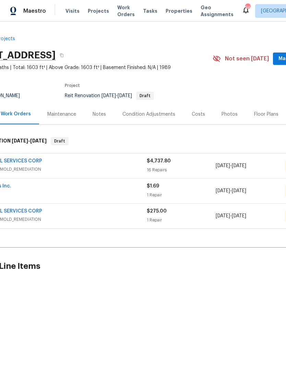
click at [13, 213] on link "MPC TOTAL SERVICES CORP" at bounding box center [9, 211] width 68 height 5
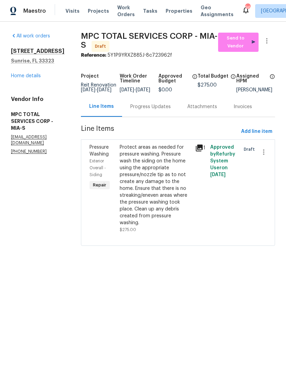
click at [23, 75] on link "Home details" at bounding box center [26, 75] width 30 height 5
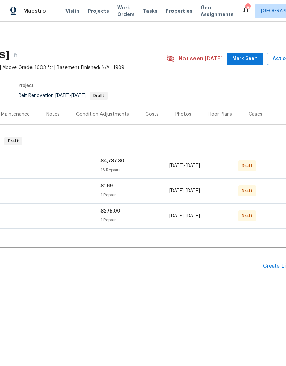
scroll to position [0, 94]
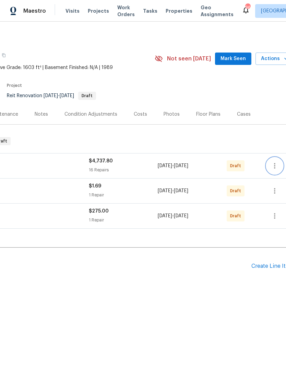
click at [274, 165] on icon "button" at bounding box center [275, 166] width 8 height 8
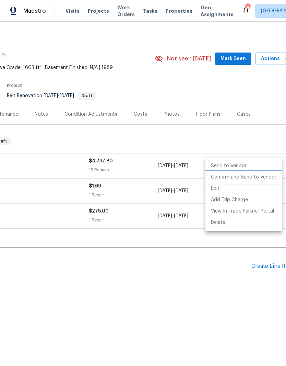
click at [272, 176] on li "Confirm and Send to Vendor" at bounding box center [244, 177] width 77 height 11
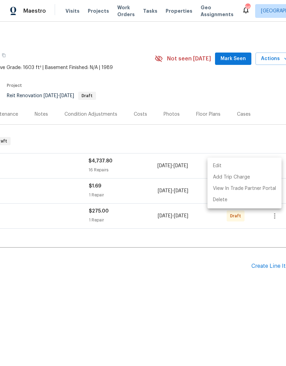
click at [229, 268] on div at bounding box center [143, 183] width 286 height 366
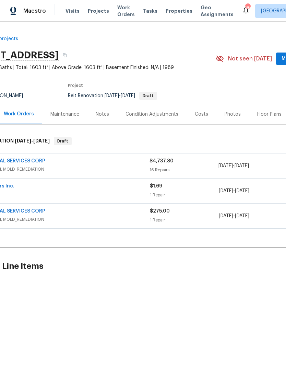
scroll to position [0, 24]
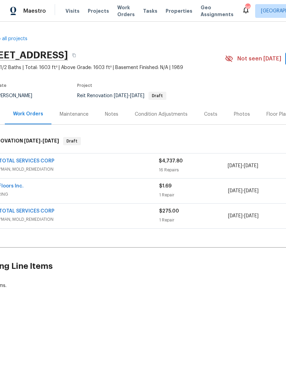
click at [18, 210] on link "MPC TOTAL SERVICES CORP" at bounding box center [21, 211] width 68 height 5
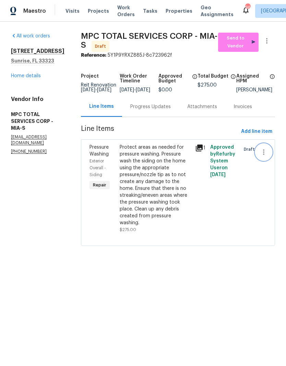
click at [267, 155] on icon "button" at bounding box center [264, 152] width 8 height 8
click at [213, 247] on div at bounding box center [143, 183] width 286 height 366
click at [29, 78] on link "Home details" at bounding box center [26, 75] width 30 height 5
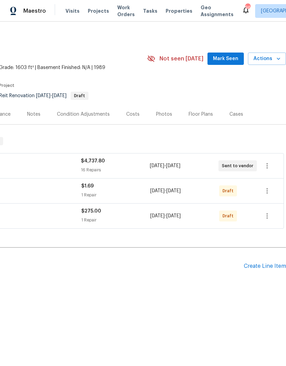
scroll to position [0, 102]
click at [273, 217] on button "button" at bounding box center [267, 216] width 16 height 16
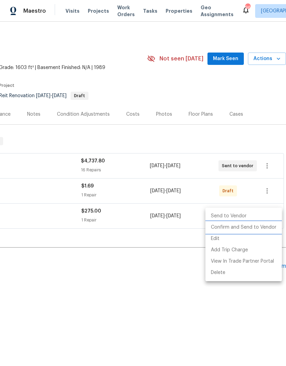
click at [267, 229] on li "Confirm and Send to Vendor" at bounding box center [244, 227] width 77 height 11
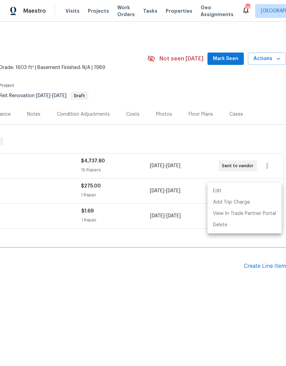
click at [234, 288] on div at bounding box center [143, 183] width 286 height 366
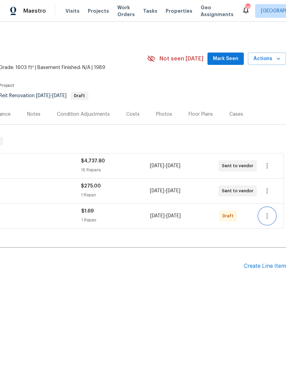
click at [268, 219] on icon "button" at bounding box center [267, 216] width 8 height 8
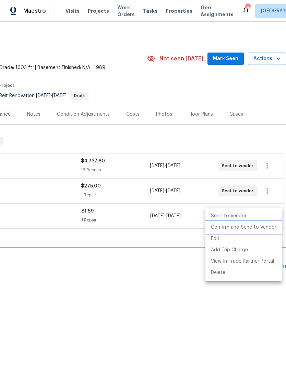
click at [266, 227] on li "Confirm and Send to Vendor" at bounding box center [244, 227] width 77 height 11
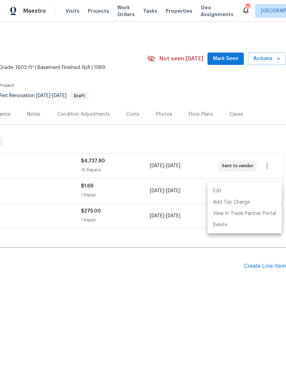
click at [210, 284] on div at bounding box center [143, 183] width 286 height 366
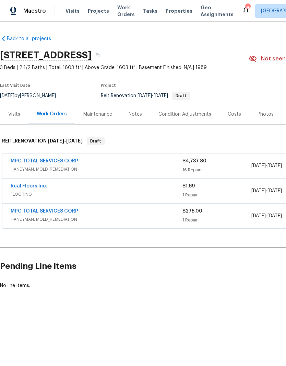
scroll to position [0, 0]
click at [21, 162] on link "MPC TOTAL SERVICES CORP" at bounding box center [45, 161] width 68 height 5
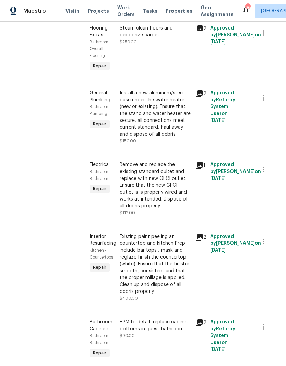
scroll to position [1202, 0]
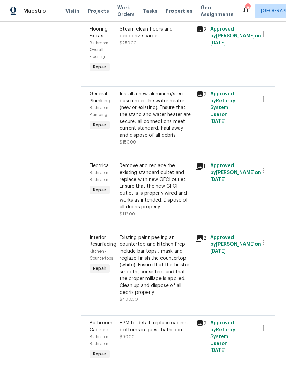
click at [170, 205] on div "Remove and replace the existing standard oultet and replace with new GFCI outle…" at bounding box center [155, 186] width 71 height 48
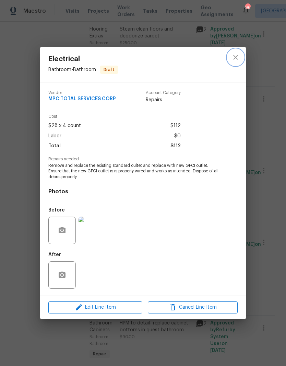
click at [235, 61] on icon "close" at bounding box center [236, 57] width 8 height 8
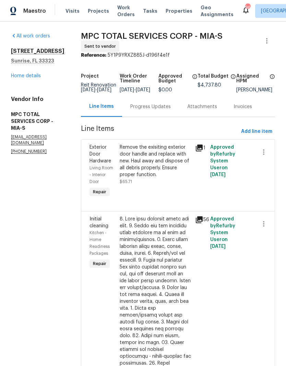
scroll to position [0, 0]
click at [17, 74] on link "Home details" at bounding box center [26, 75] width 30 height 5
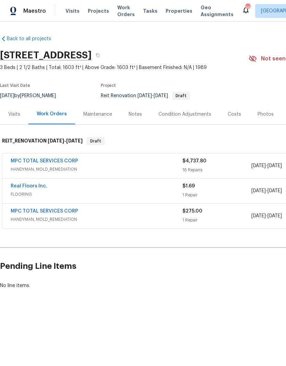
click at [21, 184] on link "Real Floors Inc." at bounding box center [29, 186] width 37 height 5
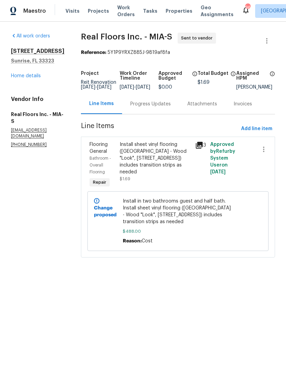
click at [31, 77] on link "Home details" at bounding box center [26, 75] width 30 height 5
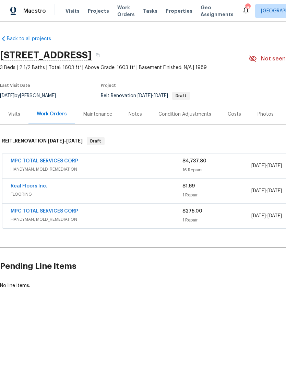
click at [23, 184] on link "Real Floors Inc." at bounding box center [29, 186] width 37 height 5
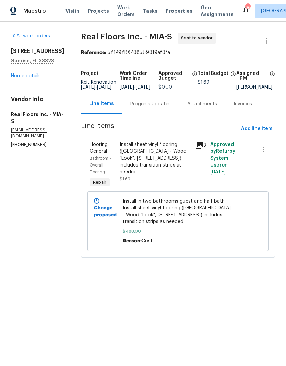
click at [164, 106] on div "Progress Updates" at bounding box center [150, 104] width 40 height 7
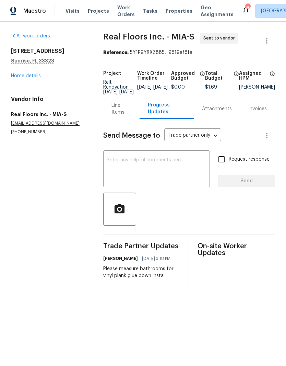
click at [183, 167] on textarea at bounding box center [156, 169] width 98 height 24
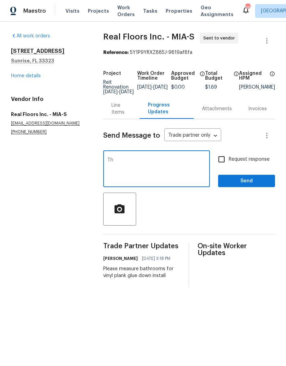
type textarea "T"
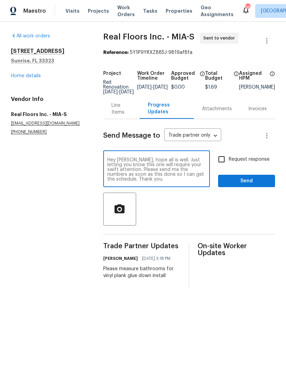
type textarea "Hey [PERSON_NAME], hope all is well. Just letting you know this one will requir…"
click at [222, 165] on input "Request response" at bounding box center [221, 159] width 14 height 14
checkbox input "true"
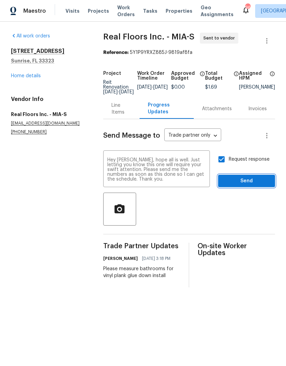
click at [254, 185] on span "Send" at bounding box center [247, 181] width 46 height 9
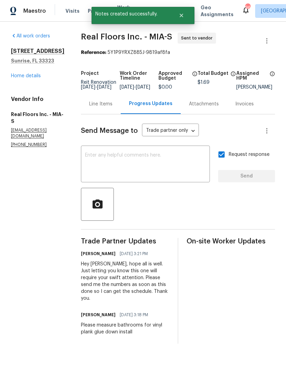
click at [28, 78] on link "Home details" at bounding box center [26, 75] width 30 height 5
